Goal: Information Seeking & Learning: Learn about a topic

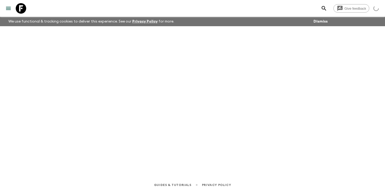
click at [324, 7] on icon "search adventures" at bounding box center [324, 8] width 4 height 4
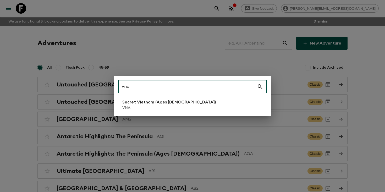
type input "vna"
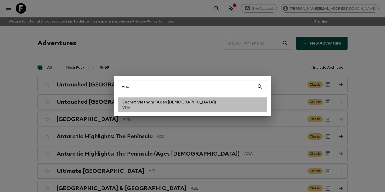
click at [153, 105] on p "VNA" at bounding box center [168, 107] width 93 height 5
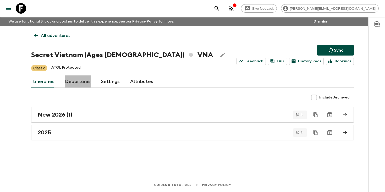
click at [78, 82] on link "Departures" at bounding box center [78, 81] width 26 height 13
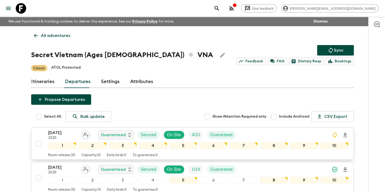
click at [253, 133] on div "[DATE] 2025 Guaranteed Secured On Site 4 / 10 Guaranteed" at bounding box center [198, 135] width 300 height 10
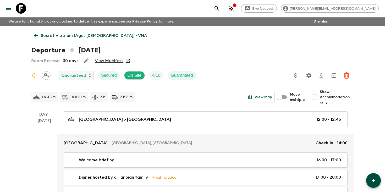
click at [317, 98] on input "Show Accommodation only" at bounding box center [314, 97] width 10 height 10
checkbox input "true"
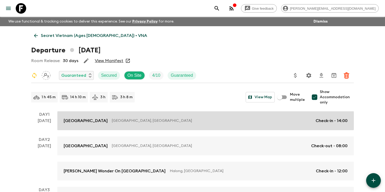
click at [199, 120] on p "[GEOGRAPHIC_DATA], [GEOGRAPHIC_DATA]" at bounding box center [212, 120] width 200 height 5
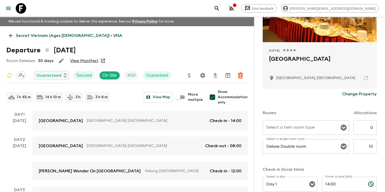
scroll to position [83, 0]
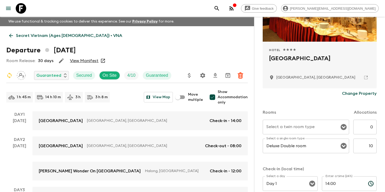
click at [10, 34] on icon at bounding box center [11, 36] width 6 height 6
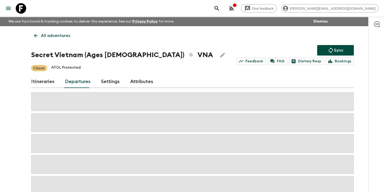
click at [220, 10] on icon "search adventures" at bounding box center [217, 8] width 6 height 6
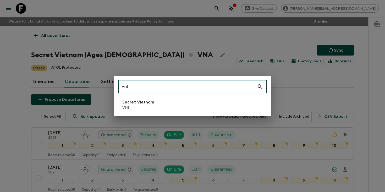
drag, startPoint x: 136, startPoint y: 87, endPoint x: 102, endPoint y: 84, distance: 34.1
click at [102, 86] on div "vn1 ​ Secret Vietnam VN1" at bounding box center [192, 96] width 385 height 192
type input "tz1"
click at [137, 109] on p "TZ1" at bounding box center [149, 107] width 54 height 5
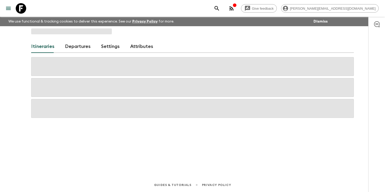
click at [71, 50] on link "Departures" at bounding box center [78, 46] width 26 height 13
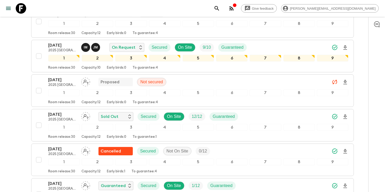
scroll to position [291, 0]
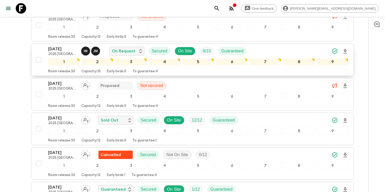
click at [345, 52] on icon "Download Onboarding" at bounding box center [345, 51] width 4 height 4
click at [219, 8] on icon "search adventures" at bounding box center [216, 8] width 4 height 4
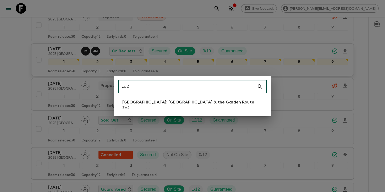
type input "za2"
click at [148, 105] on p "[GEOGRAPHIC_DATA]: [GEOGRAPHIC_DATA] & the Garden Route" at bounding box center [188, 102] width 132 height 6
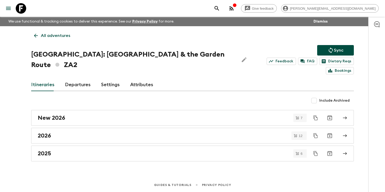
click at [74, 79] on link "Departures" at bounding box center [78, 85] width 26 height 13
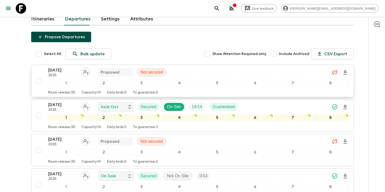
scroll to position [65, 0]
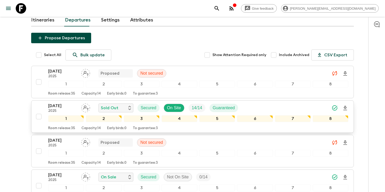
click at [241, 103] on div "[DATE] 2025 Sold Out Secured On Site 14 / 14 Guaranteed" at bounding box center [145, 108] width 194 height 10
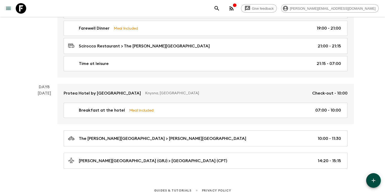
scroll to position [1227, 0]
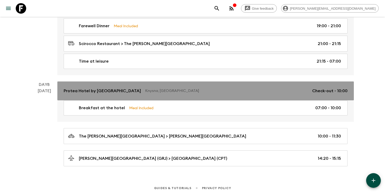
click at [163, 91] on div "Protea Hotel by Marriott [GEOGRAPHIC_DATA], [GEOGRAPHIC_DATA] Check-out - 10:00" at bounding box center [206, 91] width 284 height 6
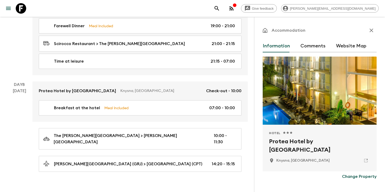
drag, startPoint x: 291, startPoint y: 153, endPoint x: 268, endPoint y: 142, distance: 25.6
click at [268, 142] on div "Hotel 1 Star 2 Stars 3 Stars 4 Stars 5 Stars Protea Hotel by [GEOGRAPHIC_DATA],…" at bounding box center [320, 148] width 114 height 47
copy h2 "Protea Hotel by [GEOGRAPHIC_DATA]"
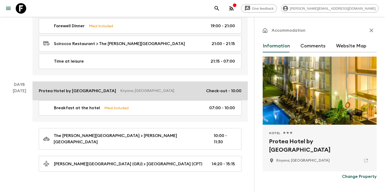
click at [145, 88] on p "Knysna, [GEOGRAPHIC_DATA]" at bounding box center [161, 90] width 82 height 5
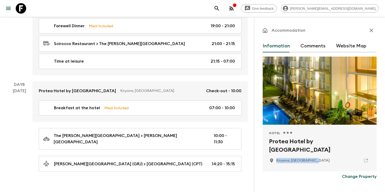
drag, startPoint x: 320, startPoint y: 161, endPoint x: 274, endPoint y: 161, distance: 45.3
click at [274, 161] on div "Knysna, [GEOGRAPHIC_DATA]" at bounding box center [319, 160] width 101 height 9
copy p "Knysna, [GEOGRAPHIC_DATA]"
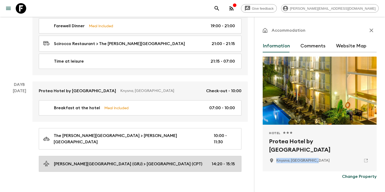
click at [147, 161] on p "[PERSON_NAME][GEOGRAPHIC_DATA] (GRJ) > [GEOGRAPHIC_DATA] (CPT)" at bounding box center [128, 164] width 148 height 6
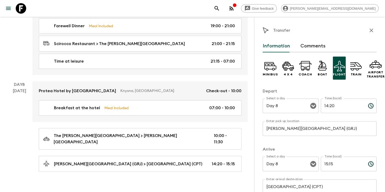
click at [329, 106] on input "14:20" at bounding box center [342, 105] width 43 height 15
click at [219, 9] on icon "search adventures" at bounding box center [216, 8] width 4 height 4
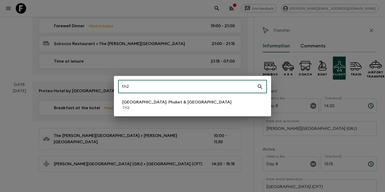
type input "th2"
click at [159, 108] on p "TH2" at bounding box center [176, 107] width 109 height 5
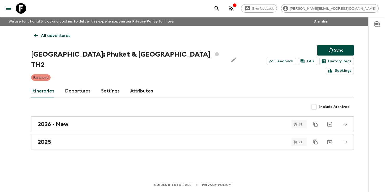
click at [81, 85] on link "Departures" at bounding box center [78, 91] width 26 height 13
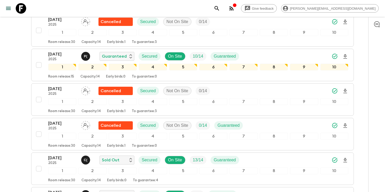
scroll to position [334, 0]
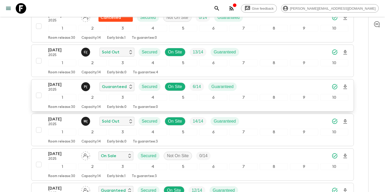
click at [56, 81] on p "[DATE]" at bounding box center [62, 84] width 29 height 6
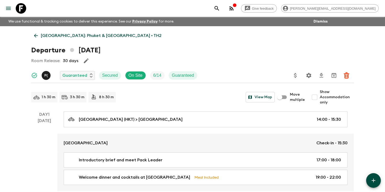
click at [220, 5] on icon "search adventures" at bounding box center [217, 8] width 6 height 6
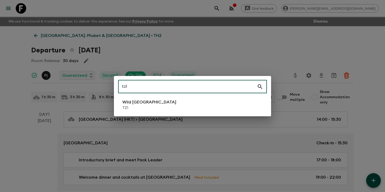
type input "tz1"
click at [191, 104] on li "Wild Tanzania TZ1" at bounding box center [192, 104] width 149 height 15
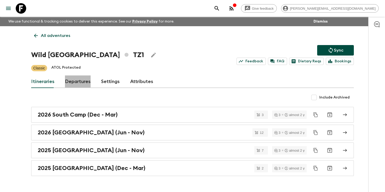
click at [77, 80] on link "Departures" at bounding box center [78, 81] width 26 height 13
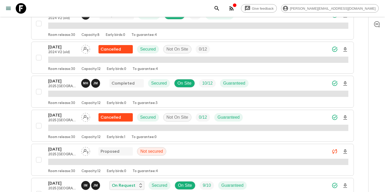
scroll to position [192, 0]
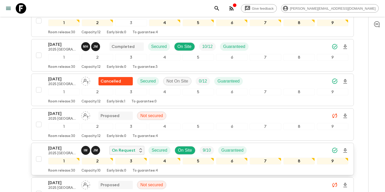
click at [61, 149] on p "[DATE]" at bounding box center [62, 148] width 29 height 6
